Goal: Task Accomplishment & Management: Manage account settings

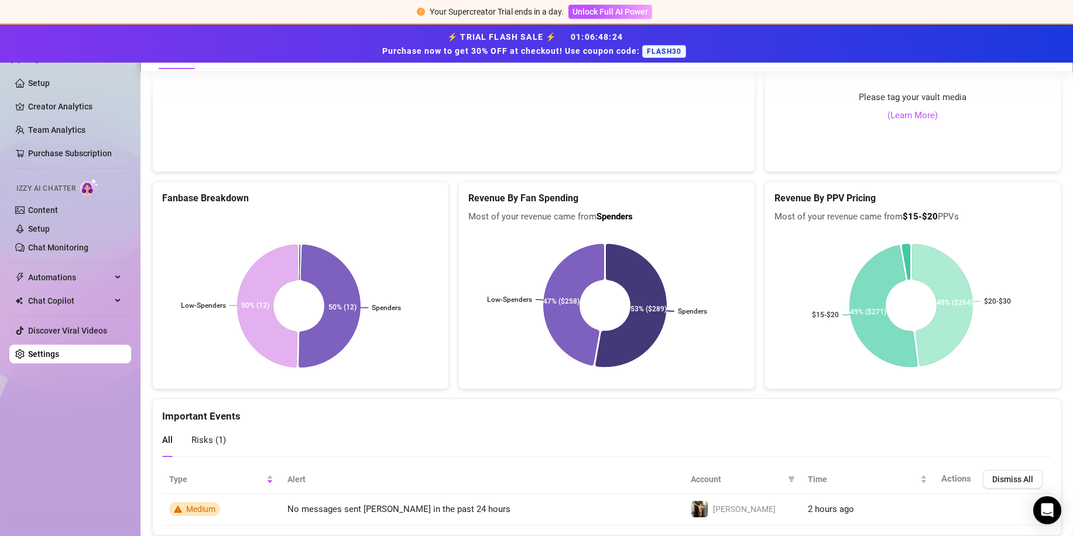
scroll to position [2509, 0]
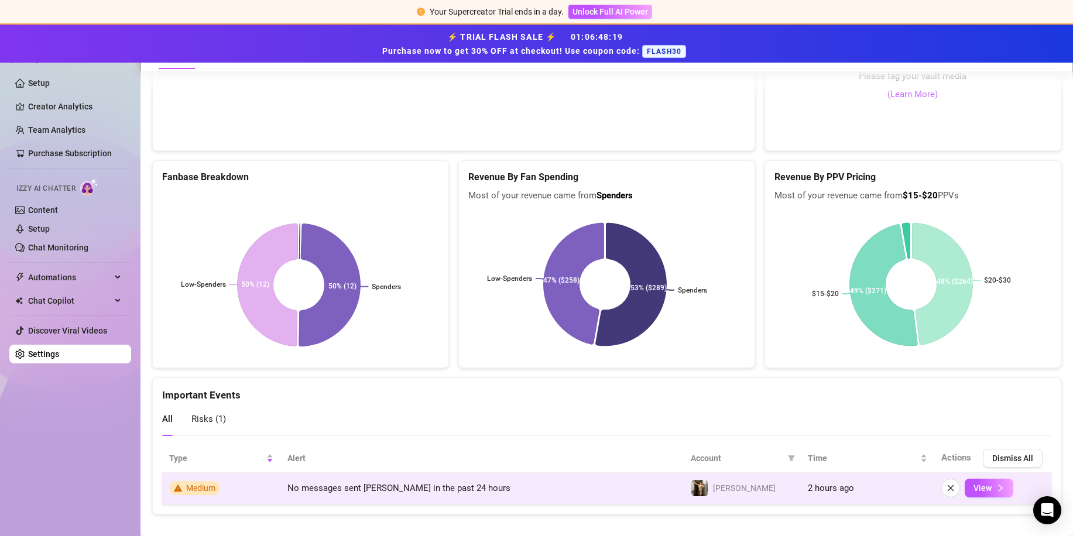
click at [642, 480] on td "No messages sent [PERSON_NAME] in the past 24 hours" at bounding box center [481, 489] width 403 height 32
click at [973, 483] on span "View" at bounding box center [982, 487] width 18 height 9
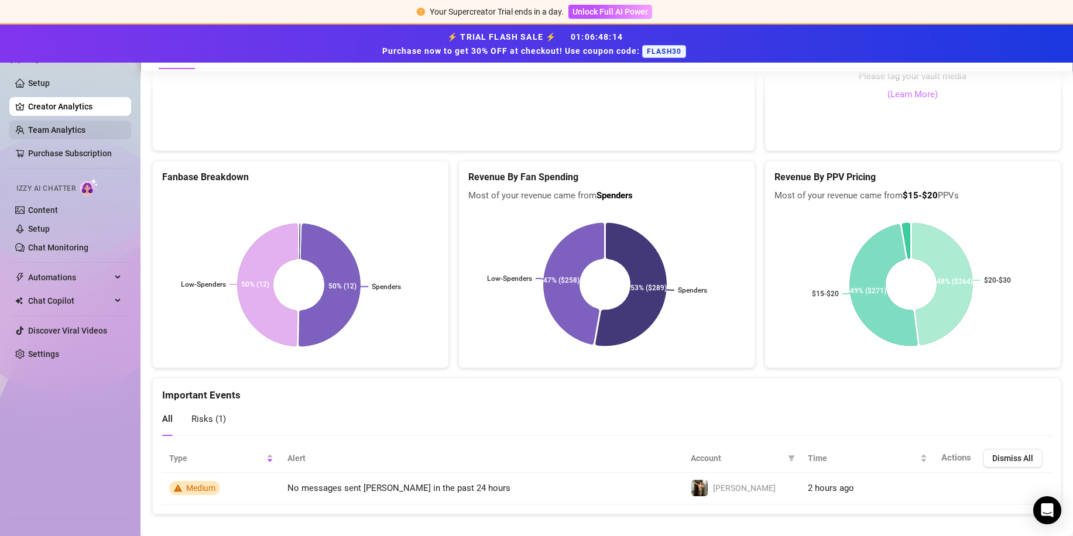
click at [52, 131] on link "Team Analytics" at bounding box center [56, 129] width 57 height 9
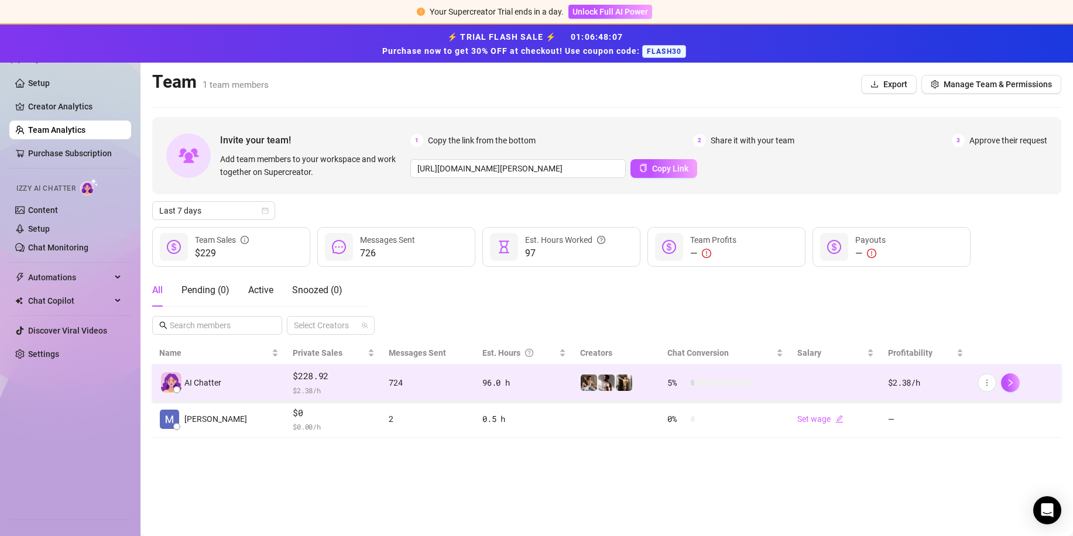
click at [304, 377] on span "$228.92" at bounding box center [334, 376] width 82 height 14
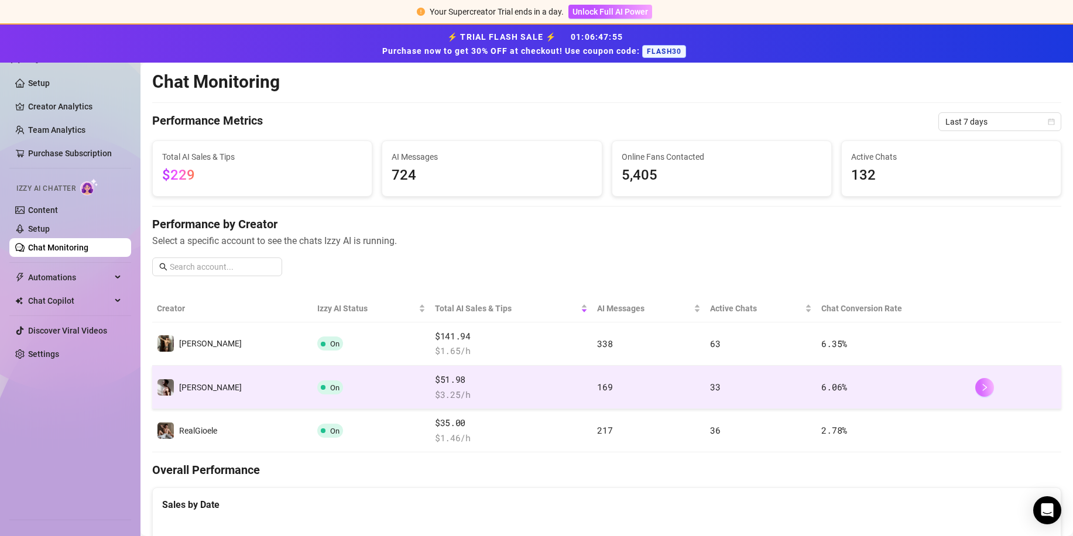
click at [980, 388] on icon "right" at bounding box center [984, 387] width 8 height 8
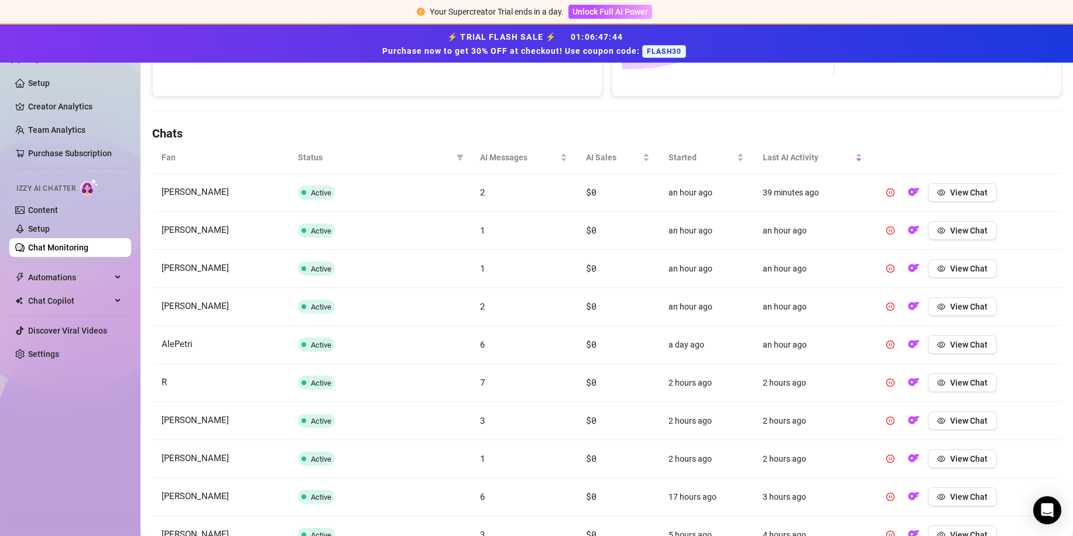
scroll to position [330, 0]
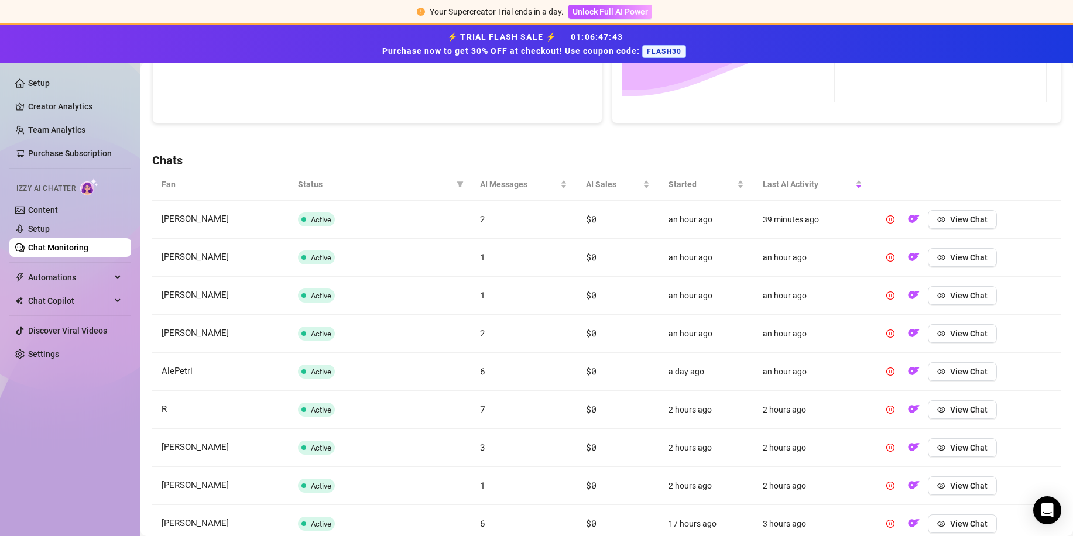
click at [52, 249] on link "Chat Monitoring" at bounding box center [58, 247] width 60 height 9
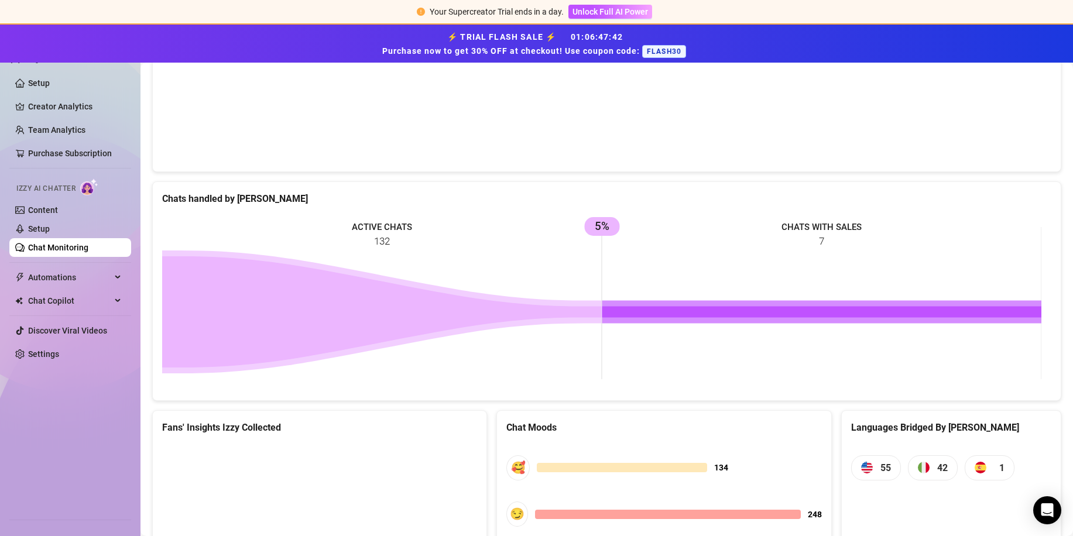
scroll to position [616, 0]
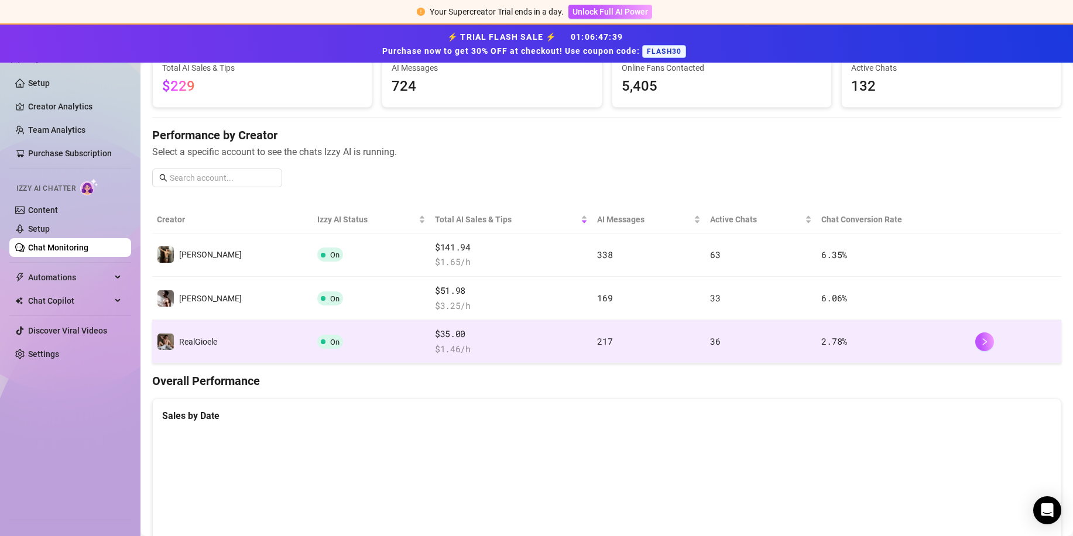
click at [462, 341] on div "$35.00 $ 1.46 /h" at bounding box center [511, 341] width 153 height 29
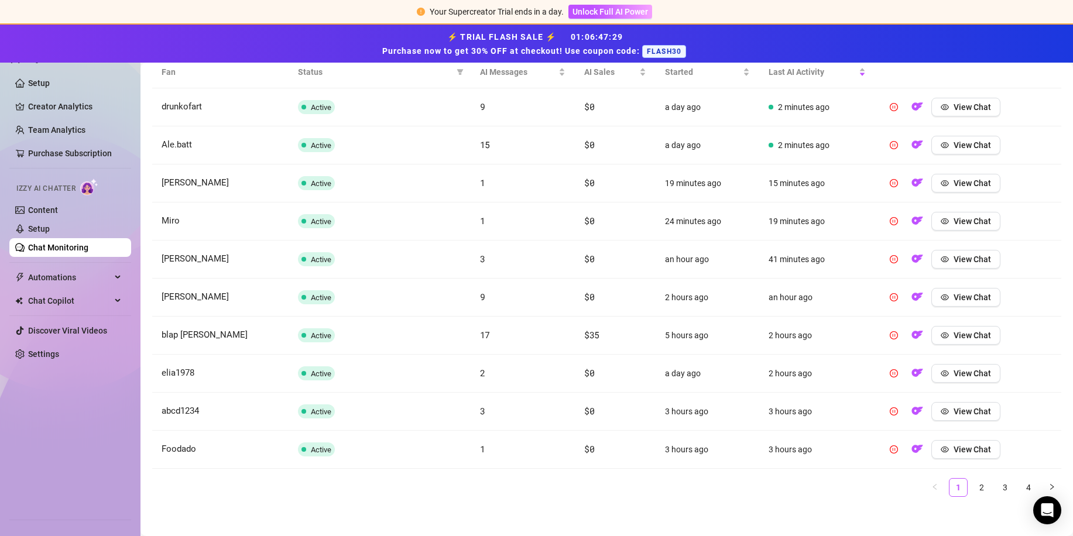
scroll to position [447, 0]
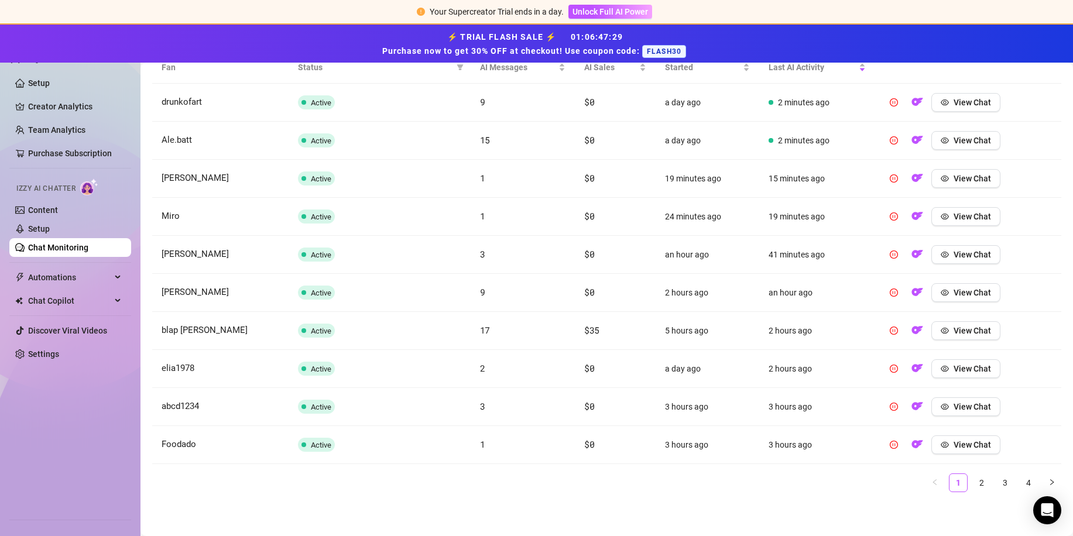
click at [973, 480] on link "2" at bounding box center [982, 483] width 18 height 18
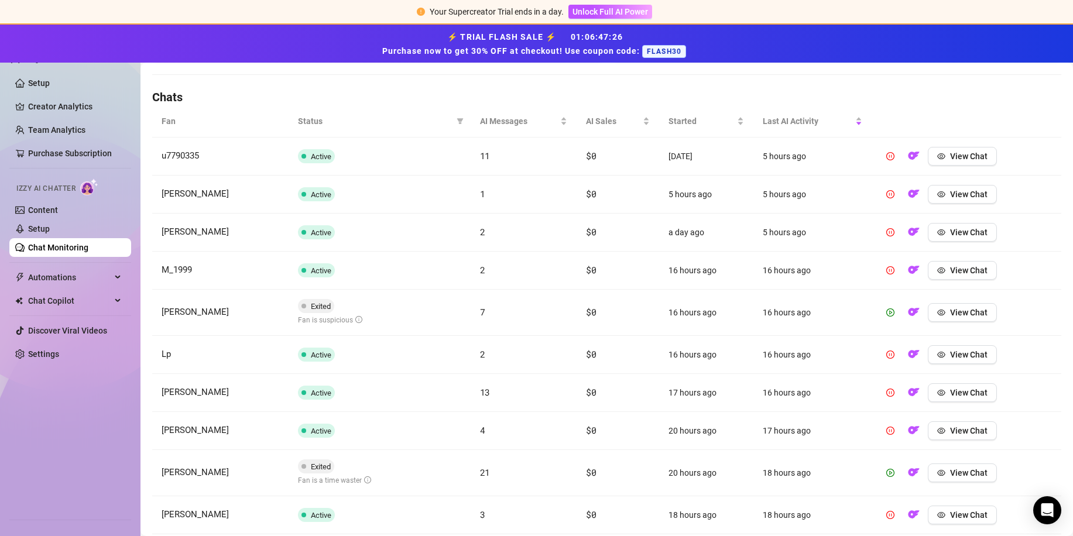
scroll to position [388, 0]
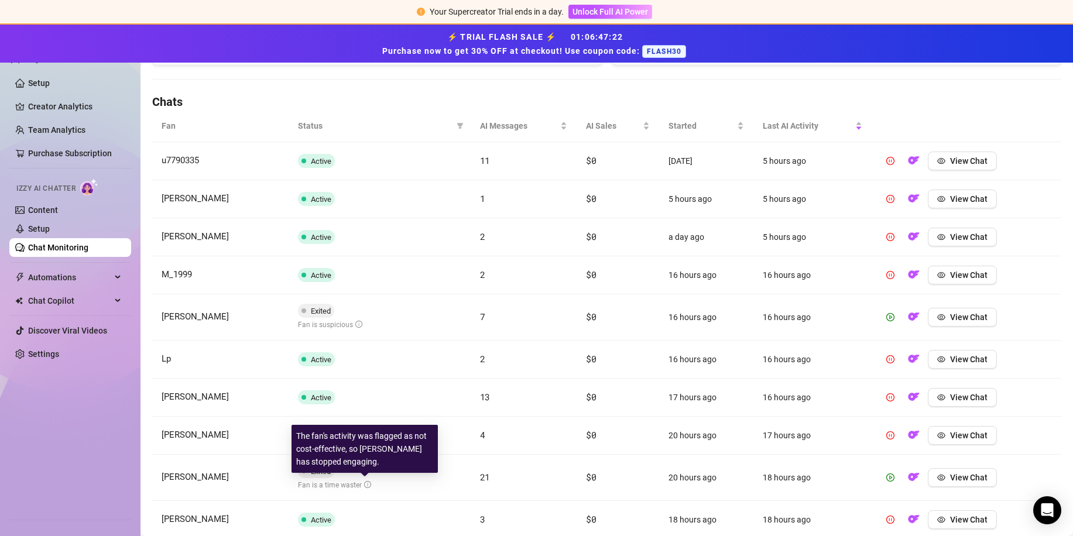
click at [364, 482] on icon "info-circle" at bounding box center [367, 484] width 7 height 7
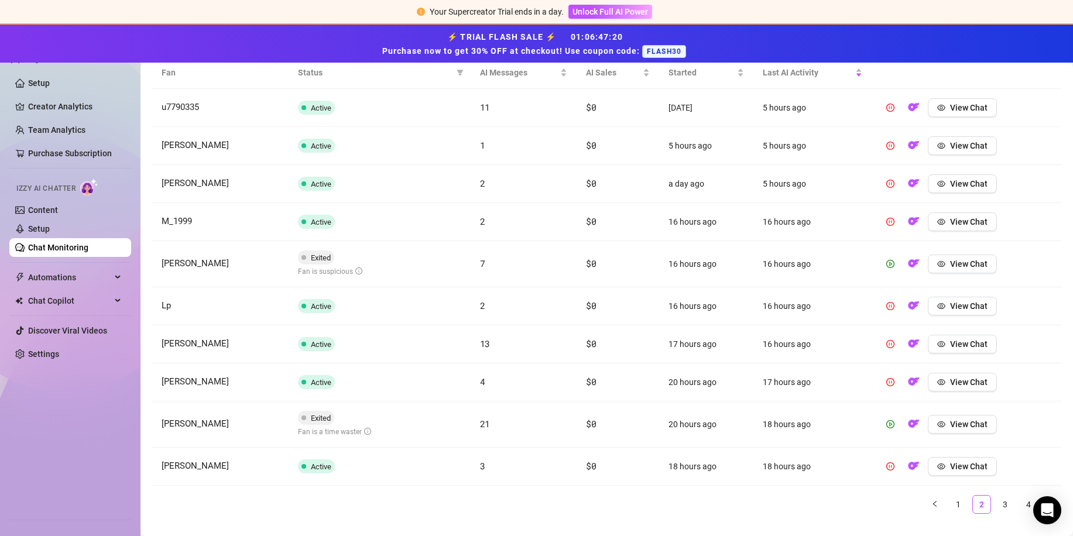
scroll to position [463, 0]
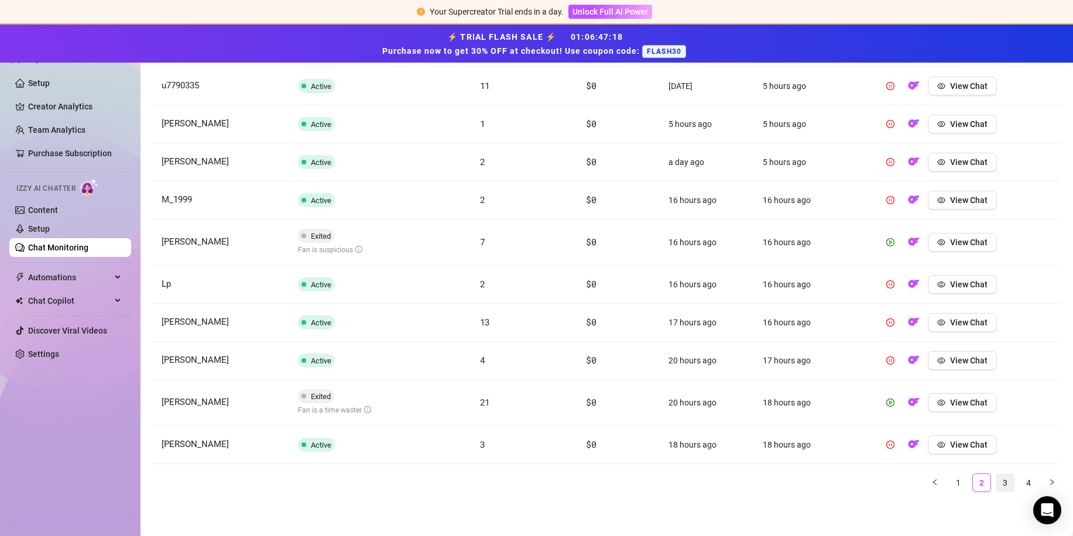
click at [996, 482] on link "3" at bounding box center [1005, 483] width 18 height 18
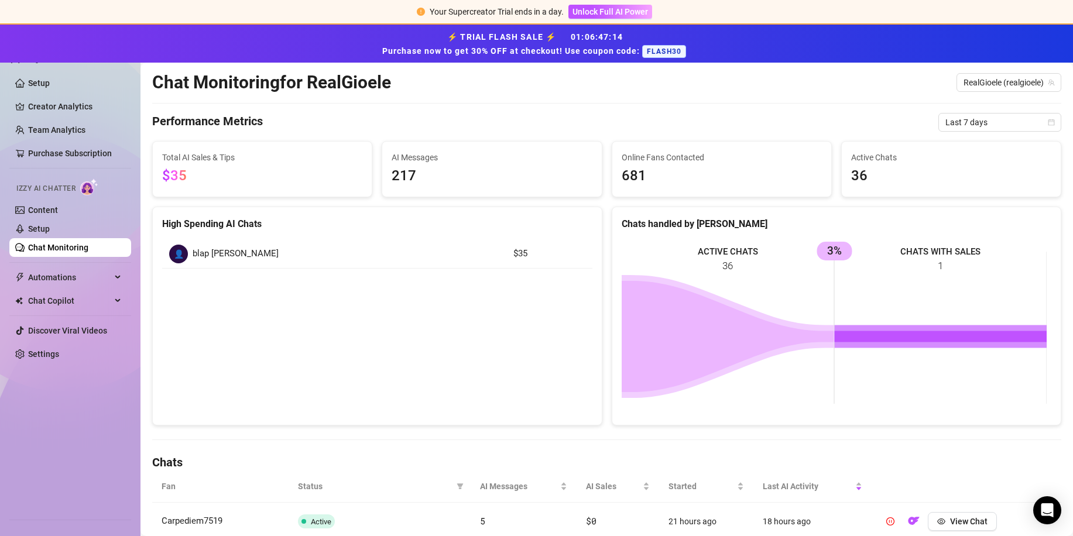
scroll to position [0, 0]
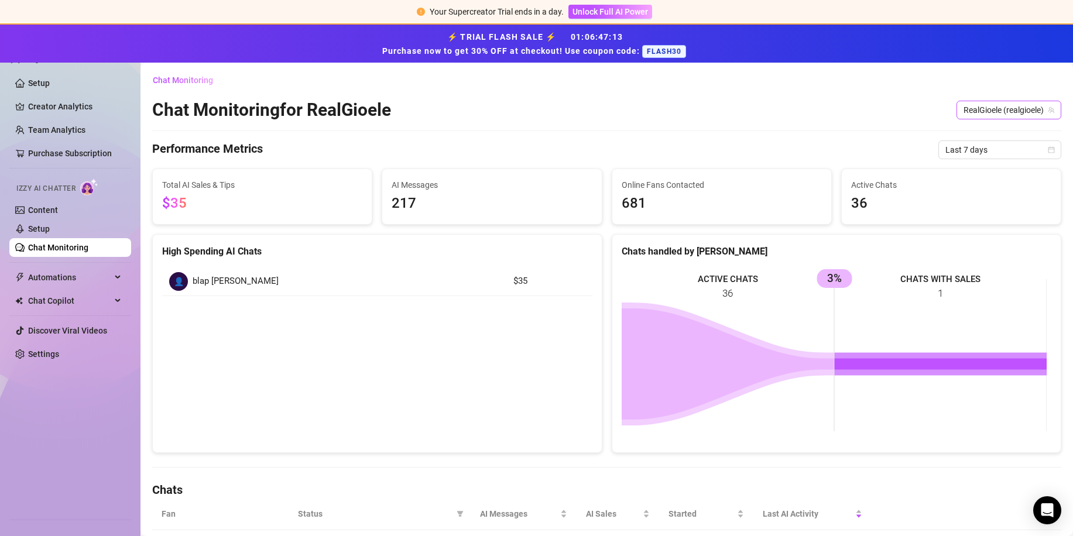
click at [979, 101] on span "RealGioele (realgioele)" at bounding box center [1008, 110] width 91 height 18
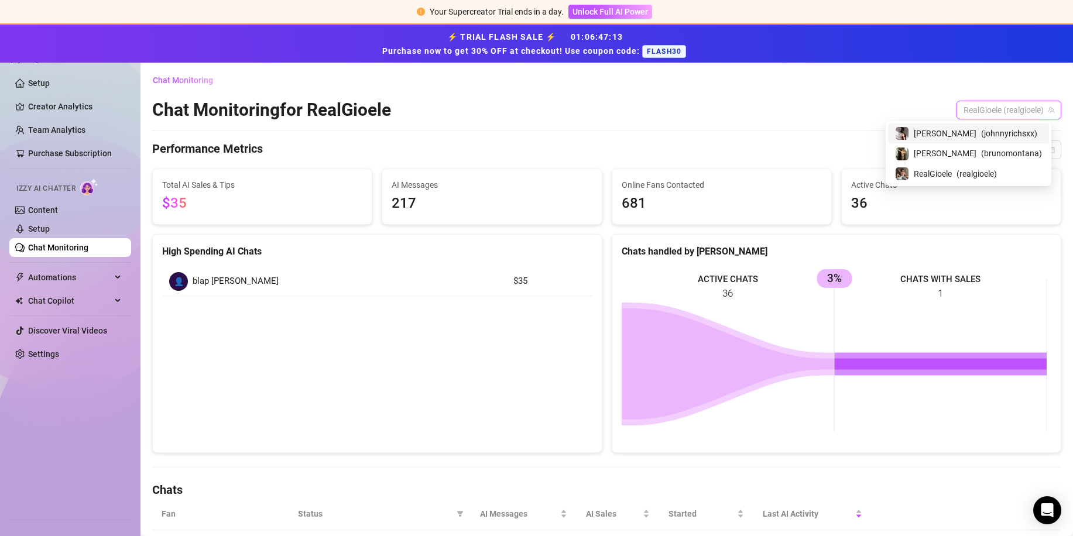
click at [981, 149] on span "( brunomontana )" at bounding box center [1011, 153] width 61 height 13
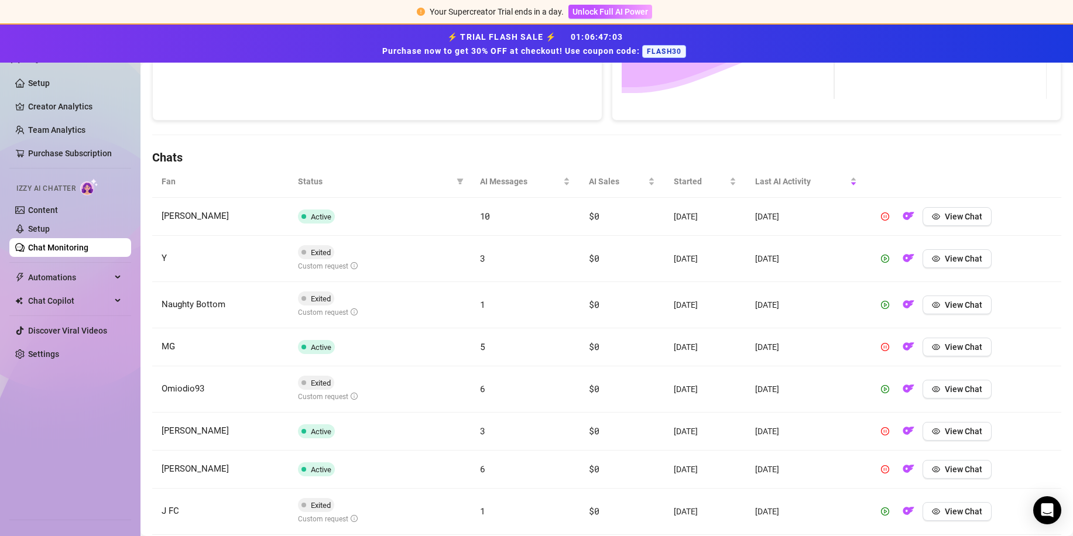
scroll to position [479, 0]
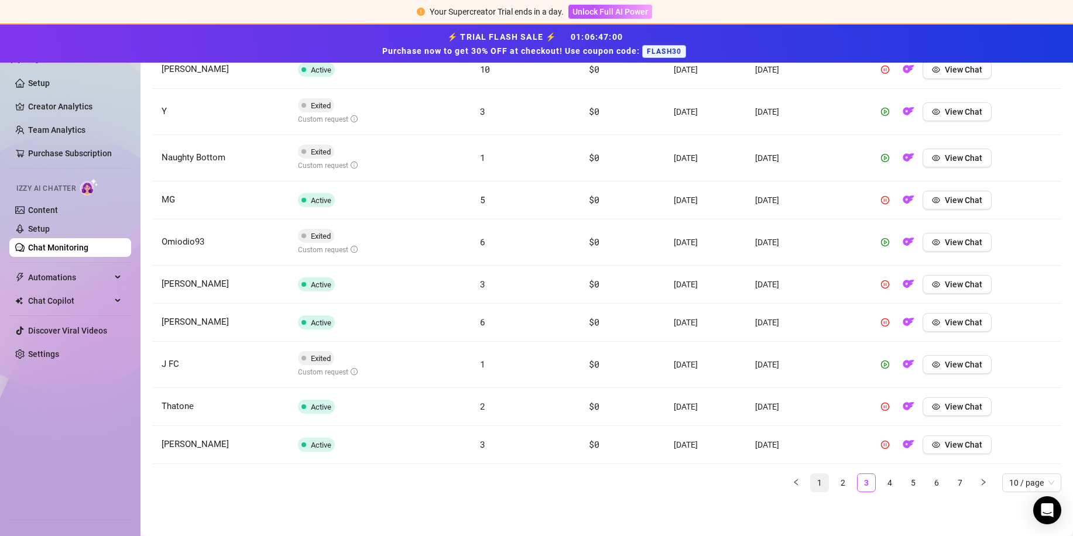
click at [811, 478] on link "1" at bounding box center [820, 483] width 18 height 18
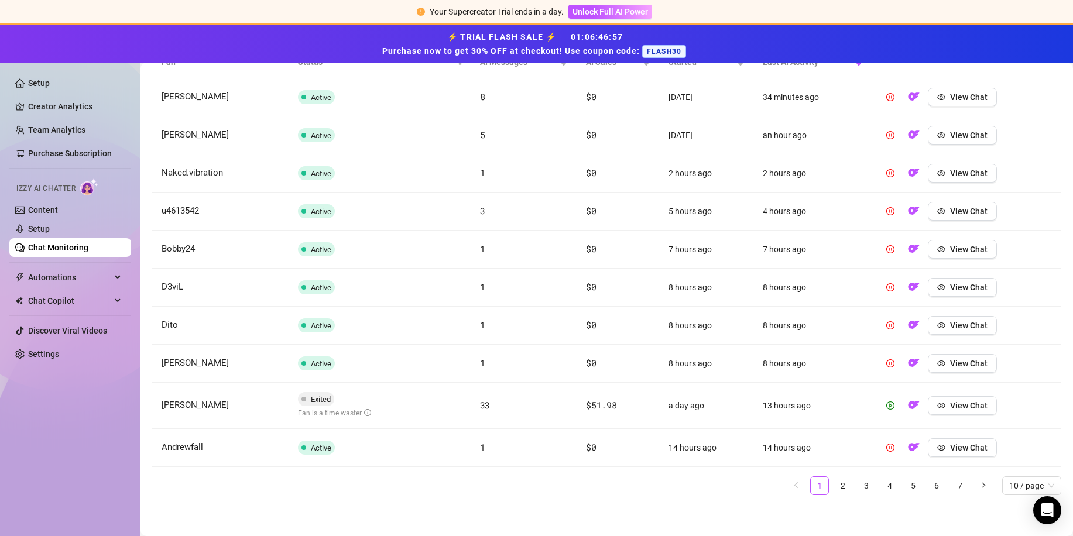
scroll to position [455, 0]
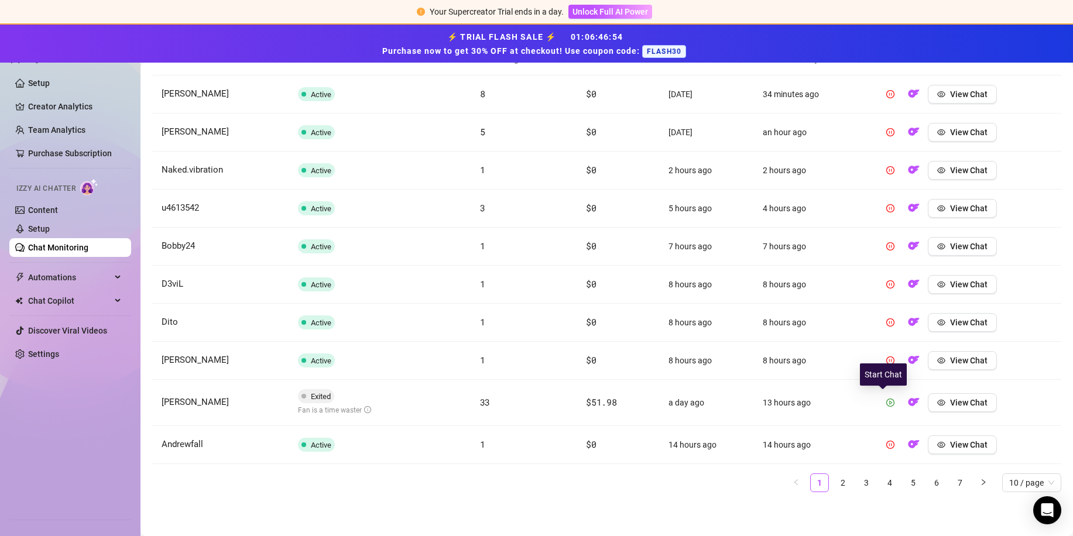
click at [886, 400] on icon "play-circle" at bounding box center [890, 403] width 8 height 8
click at [937, 402] on icon "eye" at bounding box center [941, 403] width 8 height 8
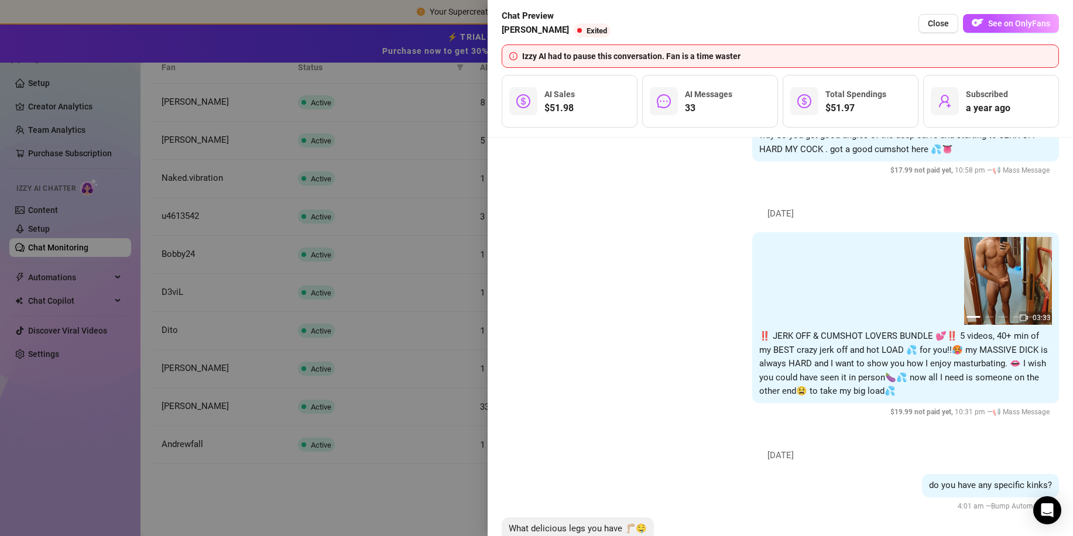
scroll to position [222, 0]
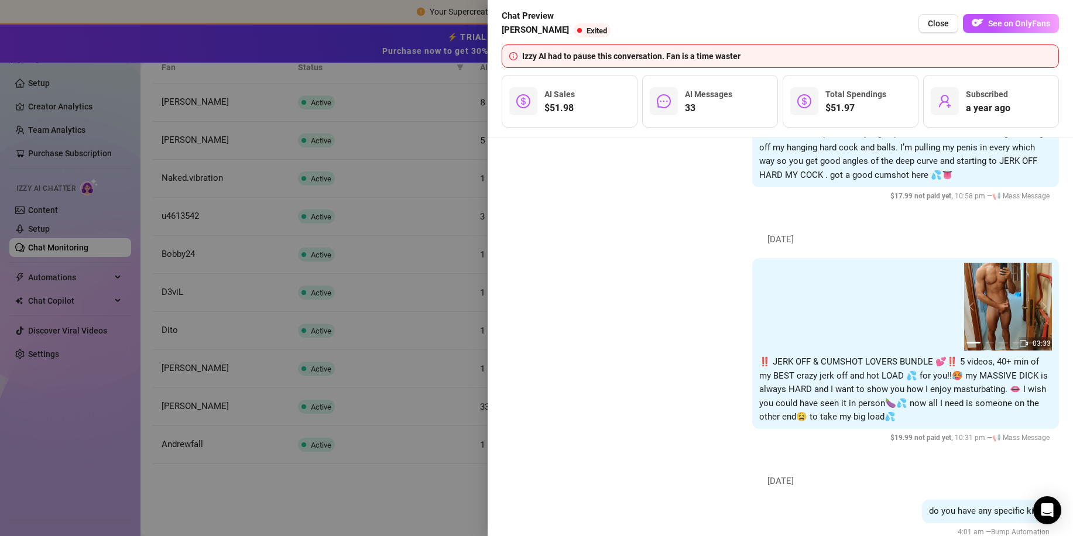
click at [421, 299] on div at bounding box center [536, 268] width 1073 height 536
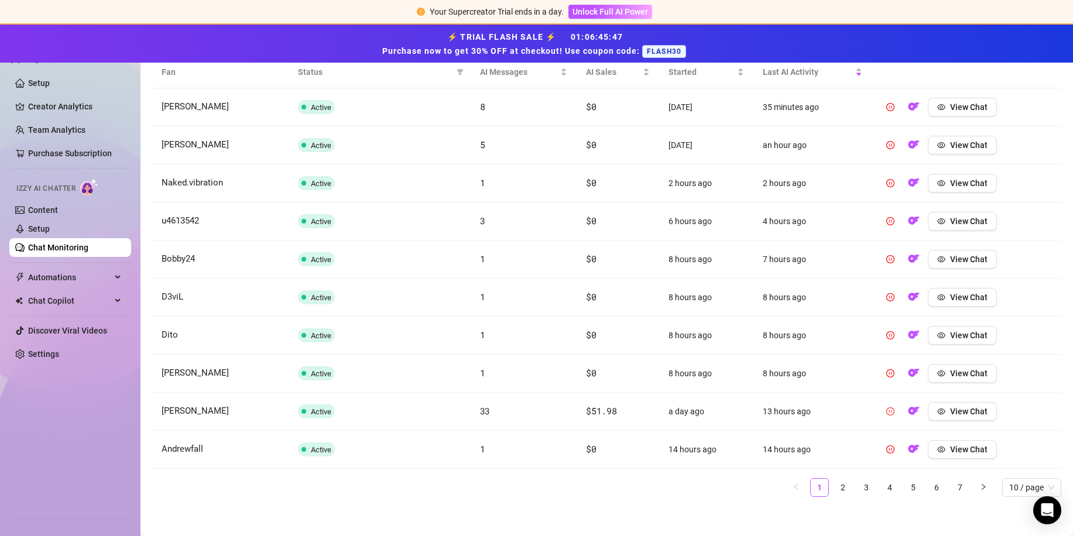
scroll to position [447, 0]
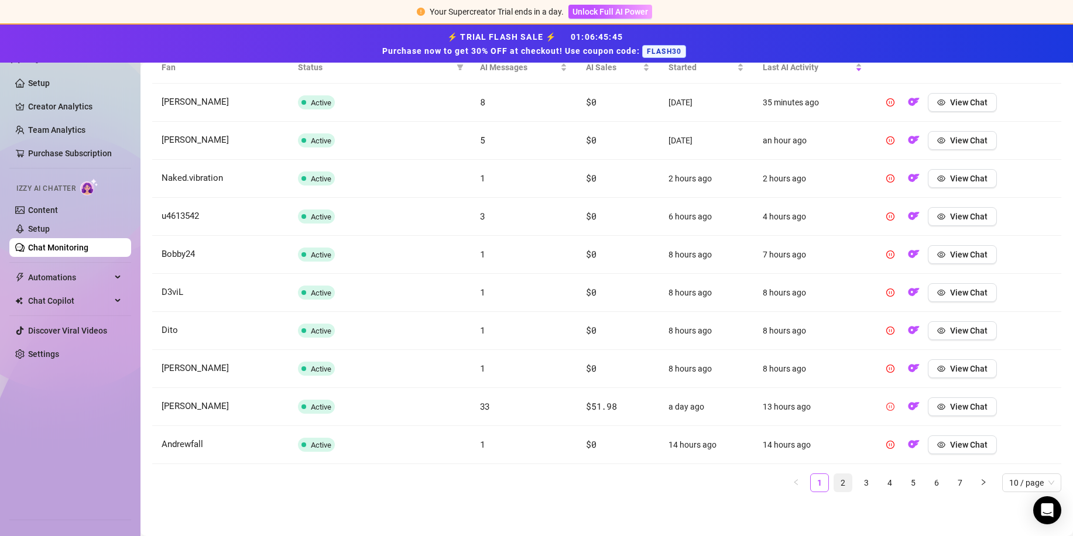
click at [837, 483] on link "2" at bounding box center [843, 483] width 18 height 18
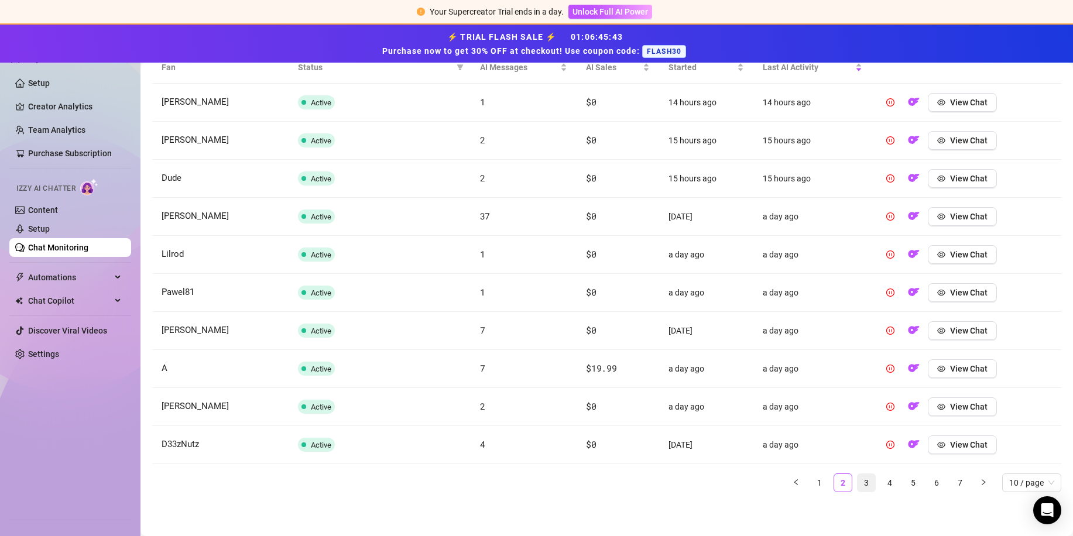
click at [857, 483] on link "3" at bounding box center [866, 483] width 18 height 18
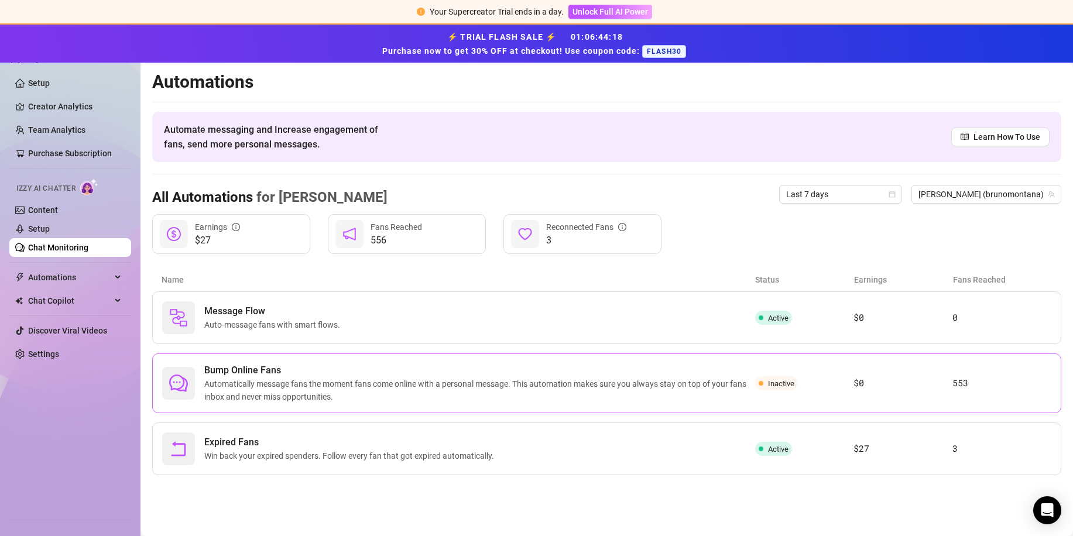
click at [496, 361] on div "Bump Online Fans Automatically message fans the moment fans come online with a …" at bounding box center [606, 384] width 909 height 60
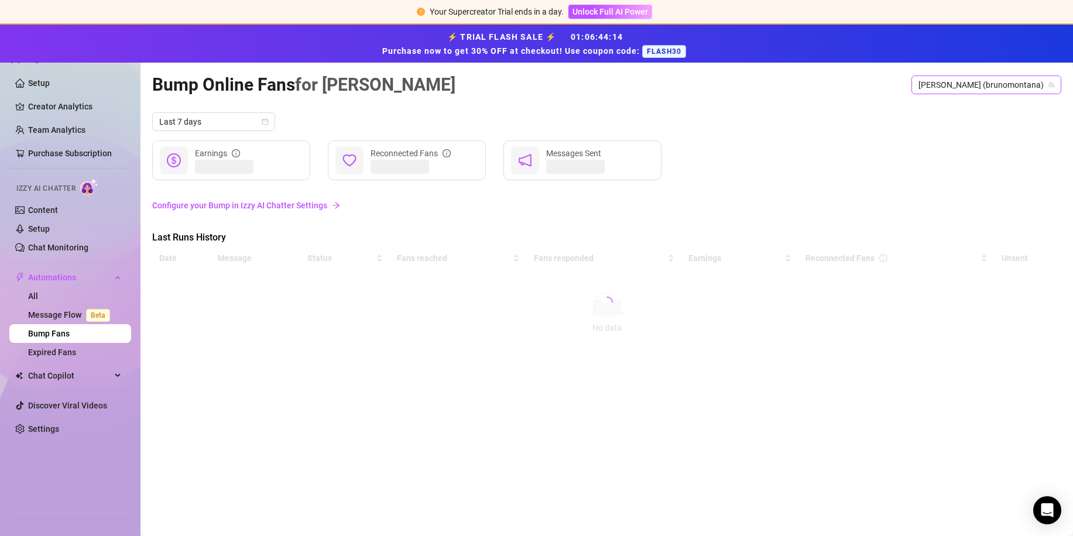
click at [1028, 81] on span "[PERSON_NAME] (brunomontana)" at bounding box center [986, 85] width 136 height 18
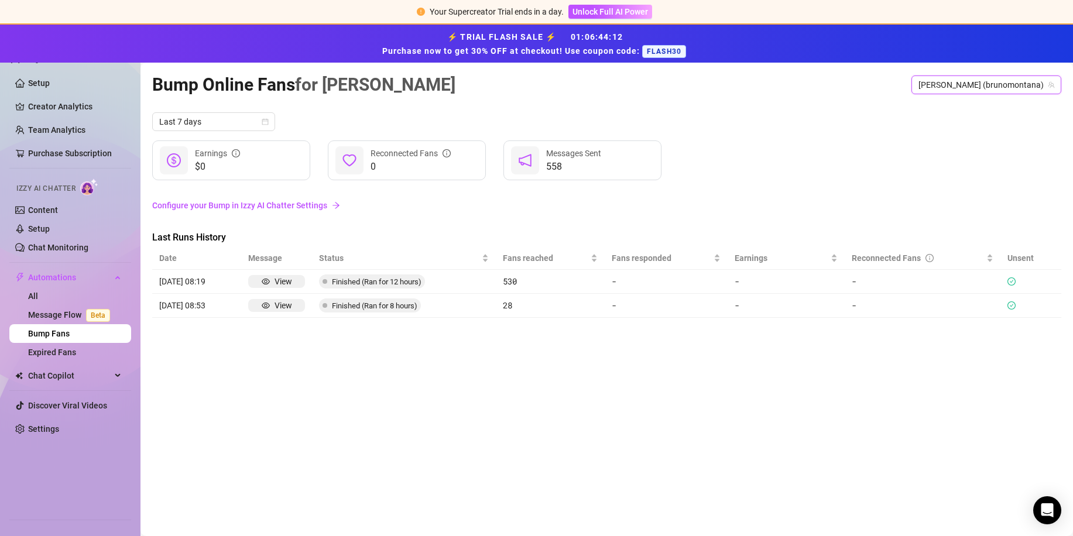
click at [893, 115] on div "Last 7 days" at bounding box center [606, 121] width 909 height 19
click at [951, 87] on div "Bump Online Fans for [PERSON_NAME] (brunomontana)" at bounding box center [606, 85] width 909 height 28
click at [986, 81] on span "[PERSON_NAME] (brunomontana)" at bounding box center [986, 85] width 136 height 18
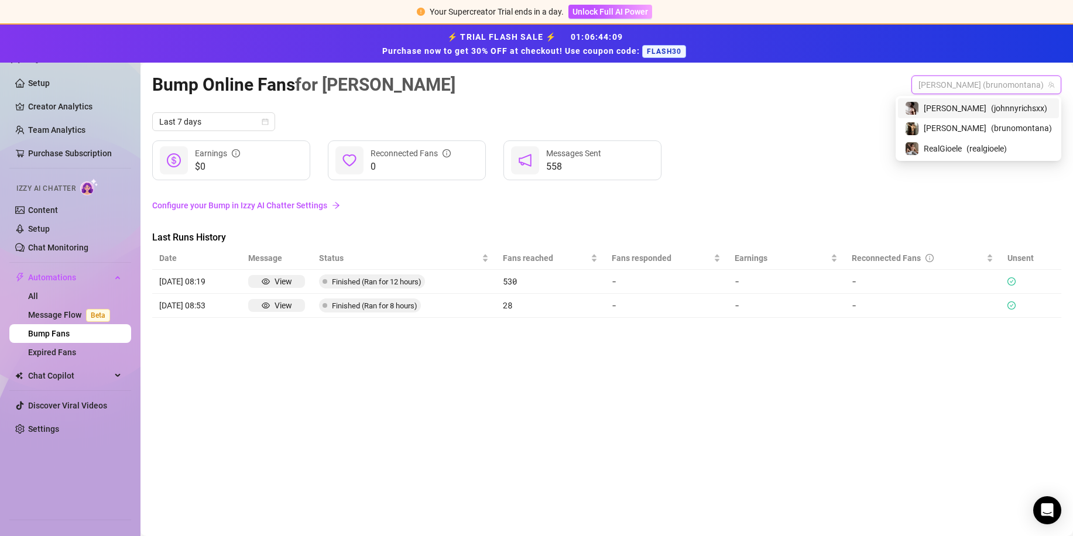
click at [962, 116] on div "[PERSON_NAME] ( [PERSON_NAME] )" at bounding box center [978, 108] width 161 height 20
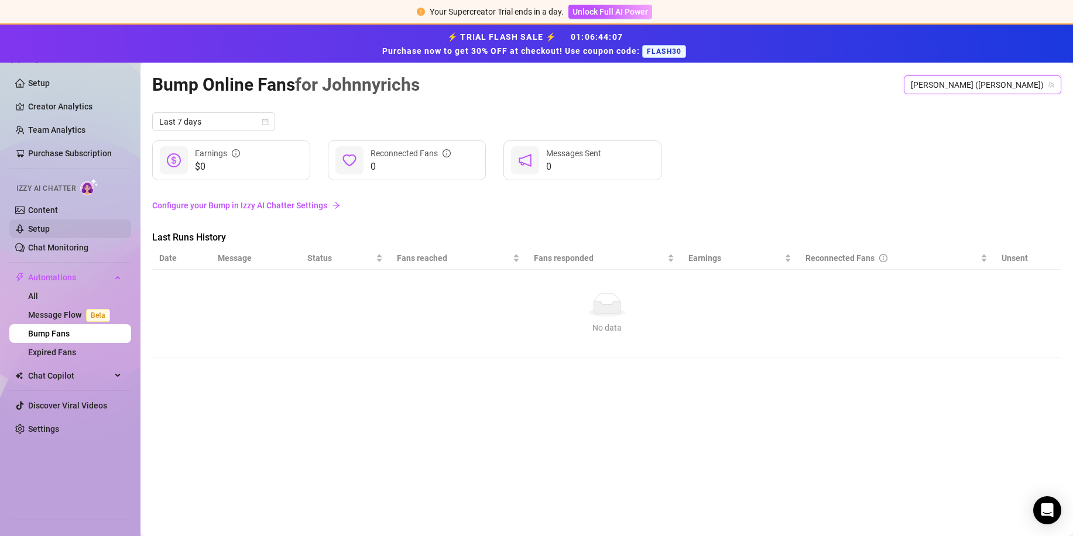
click at [50, 228] on link "Setup" at bounding box center [39, 228] width 22 height 9
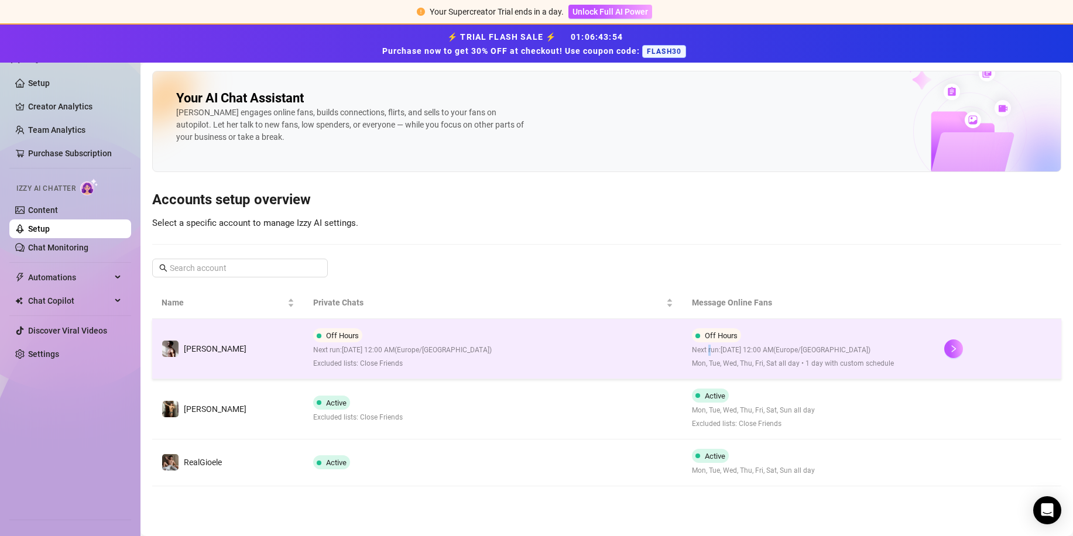
click at [709, 346] on span "Next run: [DATE] 12:00 AM ( [GEOGRAPHIC_DATA]/[GEOGRAPHIC_DATA] )" at bounding box center [793, 350] width 202 height 11
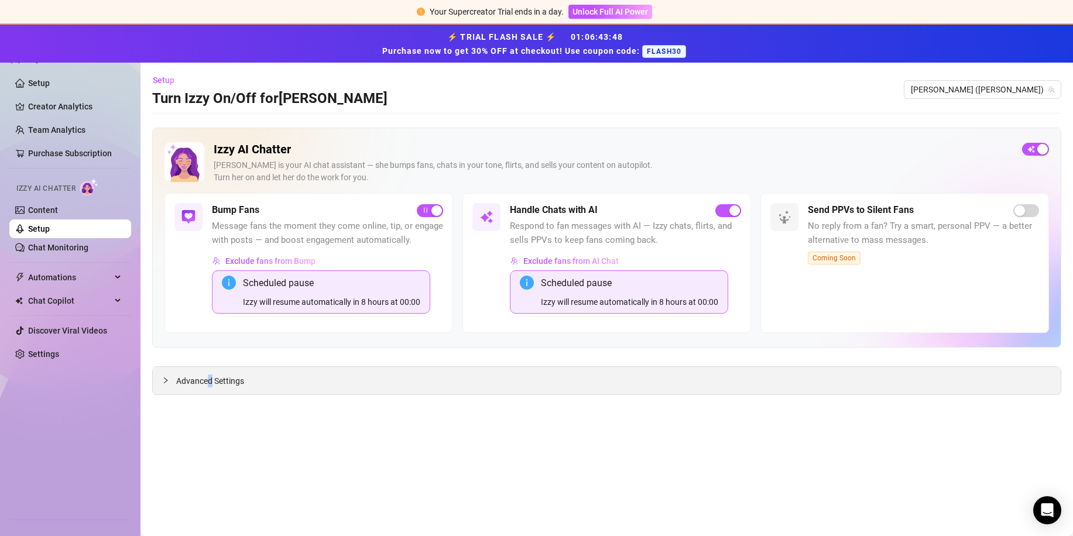
click at [211, 385] on span "Advanced Settings" at bounding box center [210, 381] width 68 height 13
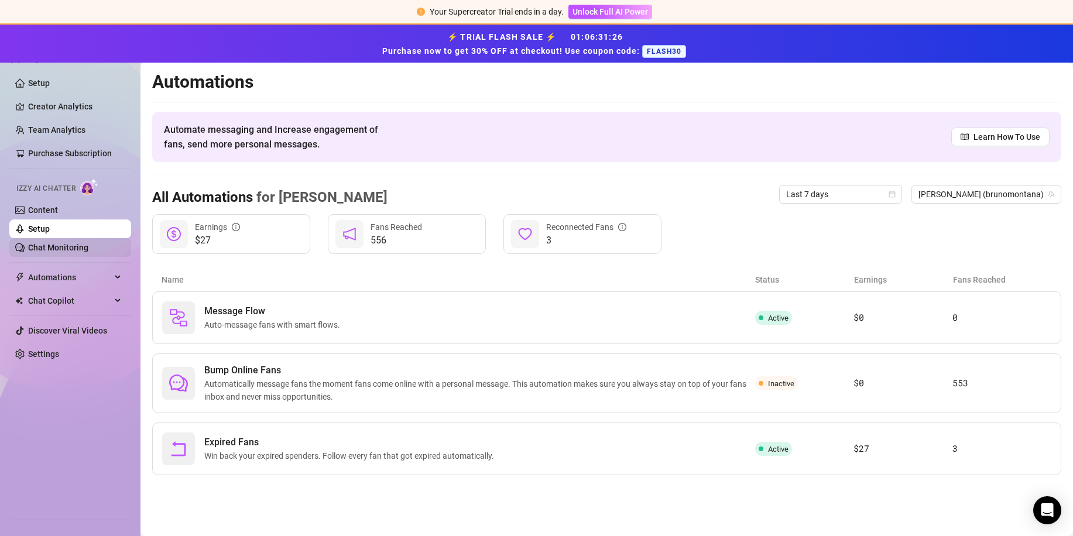
click at [77, 246] on link "Chat Monitoring" at bounding box center [58, 247] width 60 height 9
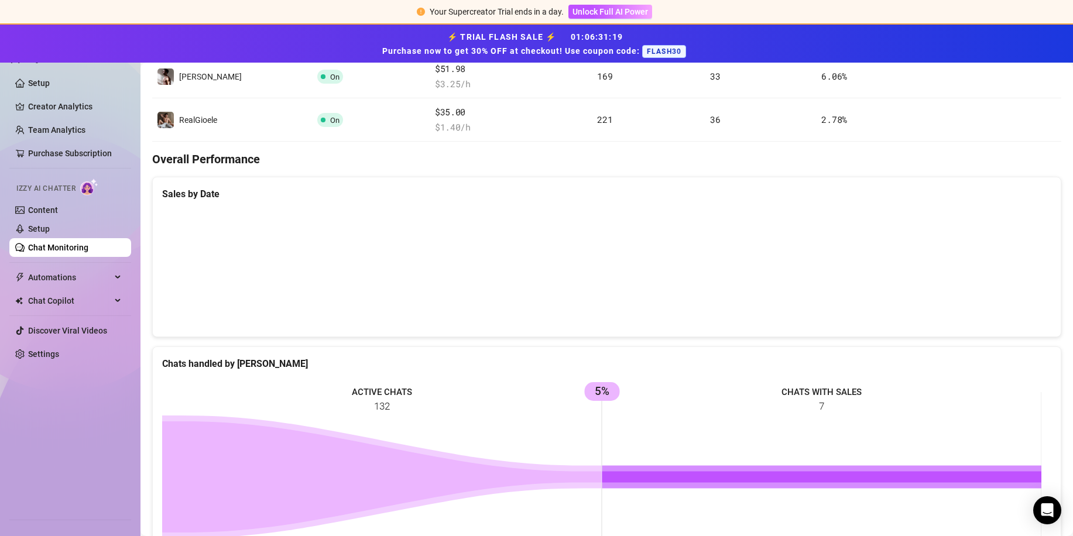
scroll to position [147, 0]
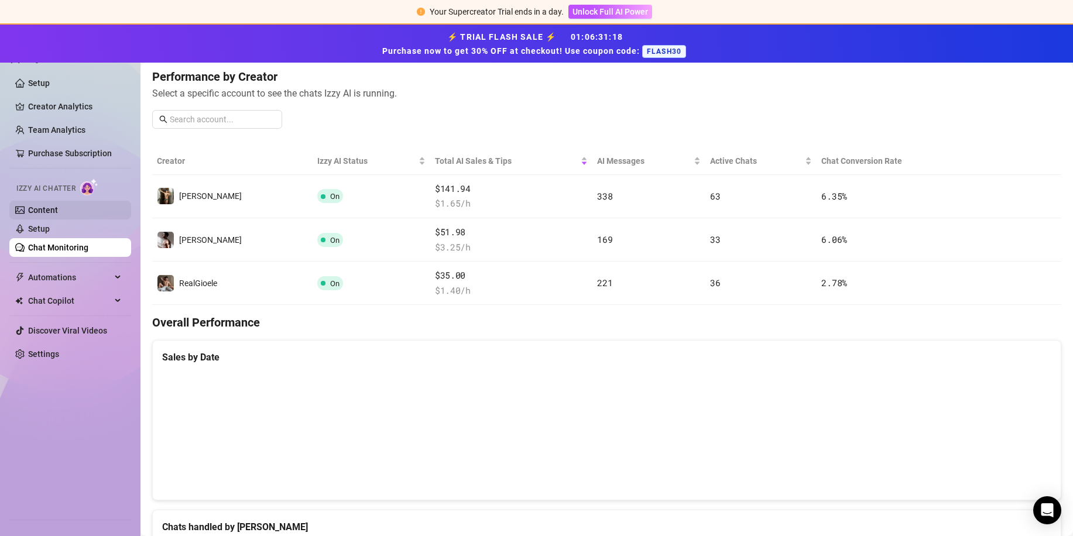
click at [39, 214] on link "Content" at bounding box center [43, 209] width 30 height 9
